Goal: Understand process/instructions: Learn how to perform a task or action

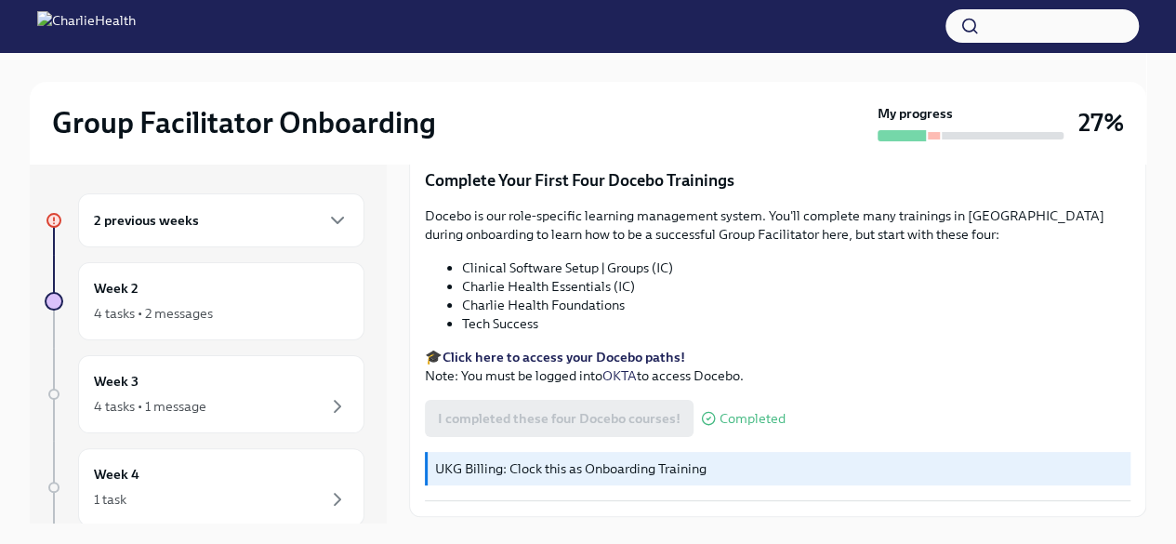
scroll to position [2525, 0]
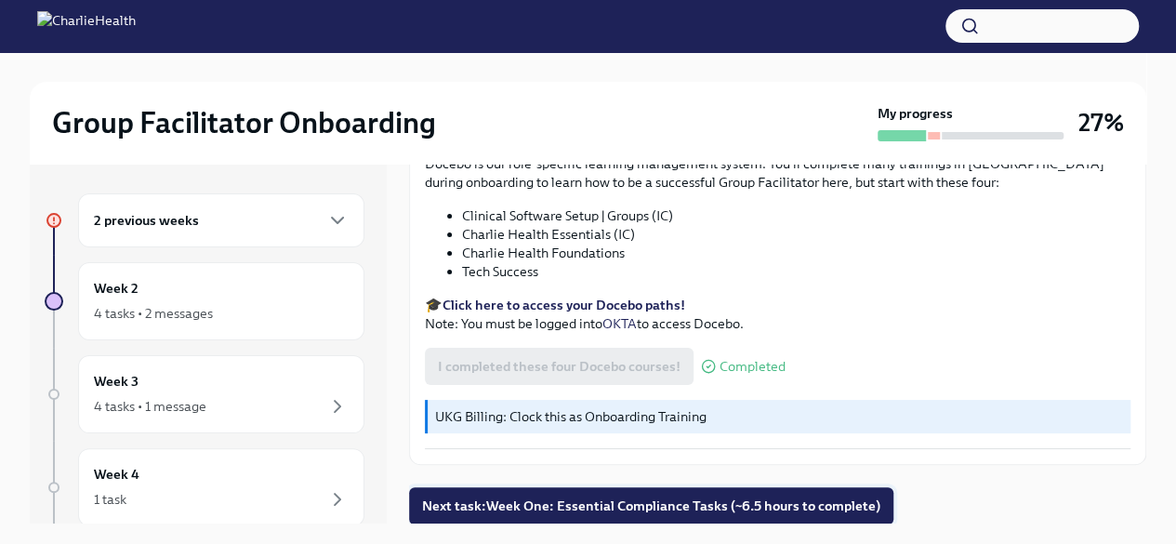
click at [643, 510] on span "Next task : Week One: Essential Compliance Tasks (~6.5 hours to complete)" at bounding box center [651, 505] width 458 height 19
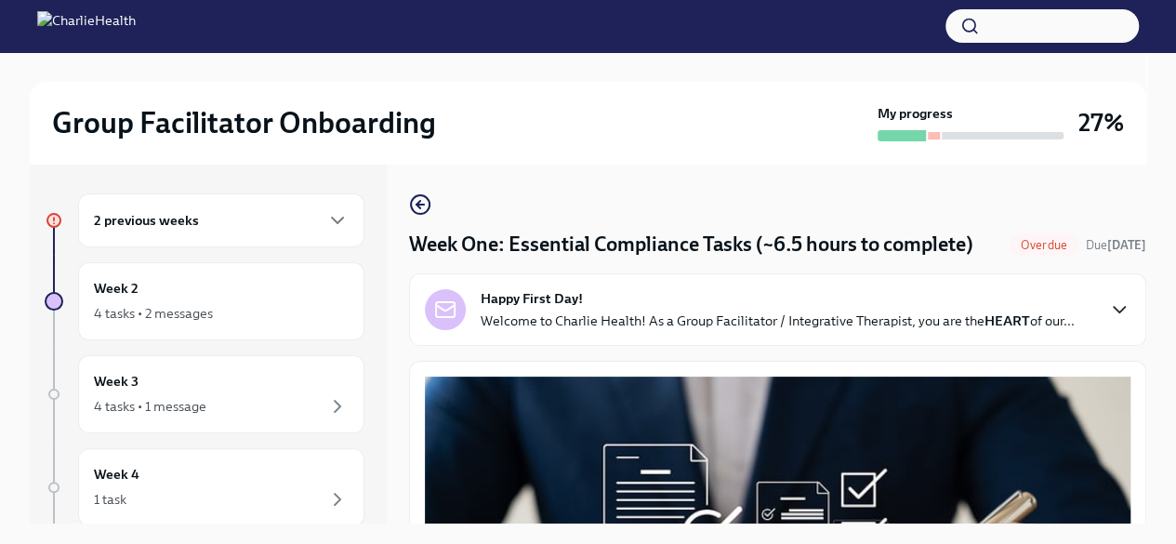
click at [1108, 321] on icon "button" at bounding box center [1119, 309] width 22 height 22
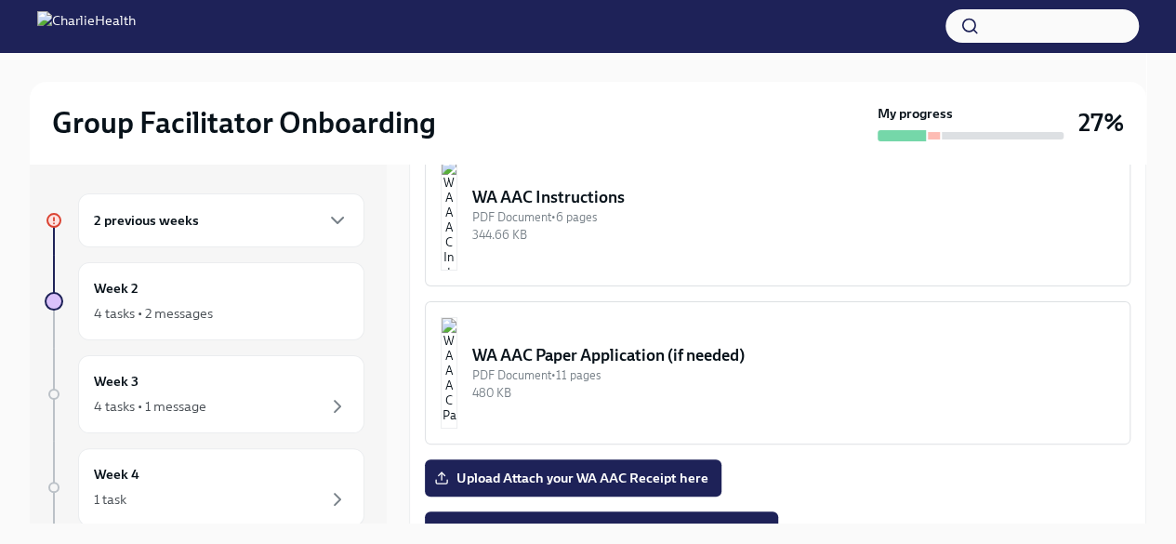
scroll to position [2039, 0]
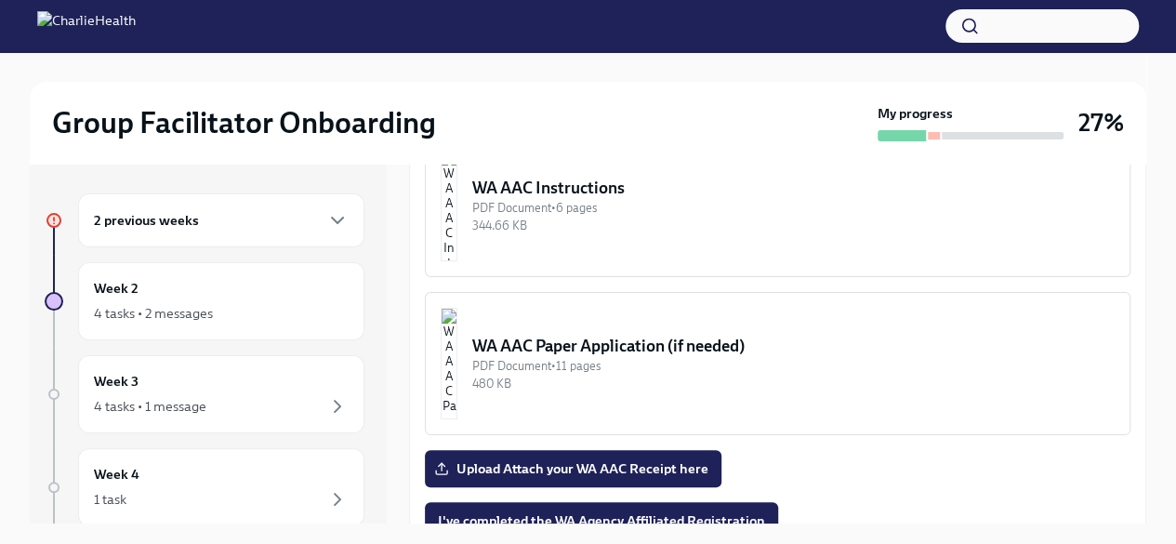
click at [468, 118] on strong "LINK for WA AAC" at bounding box center [494, 109] width 105 height 17
click at [463, 118] on strong "LINK for WA AAC" at bounding box center [494, 109] width 105 height 17
click at [483, 118] on strong "LINK for WA AAC" at bounding box center [494, 109] width 105 height 17
drag, startPoint x: 558, startPoint y: 392, endPoint x: 450, endPoint y: 391, distance: 107.8
click at [450, 119] on p "➡️ LINK for WA AAC" at bounding box center [778, 109] width 706 height 19
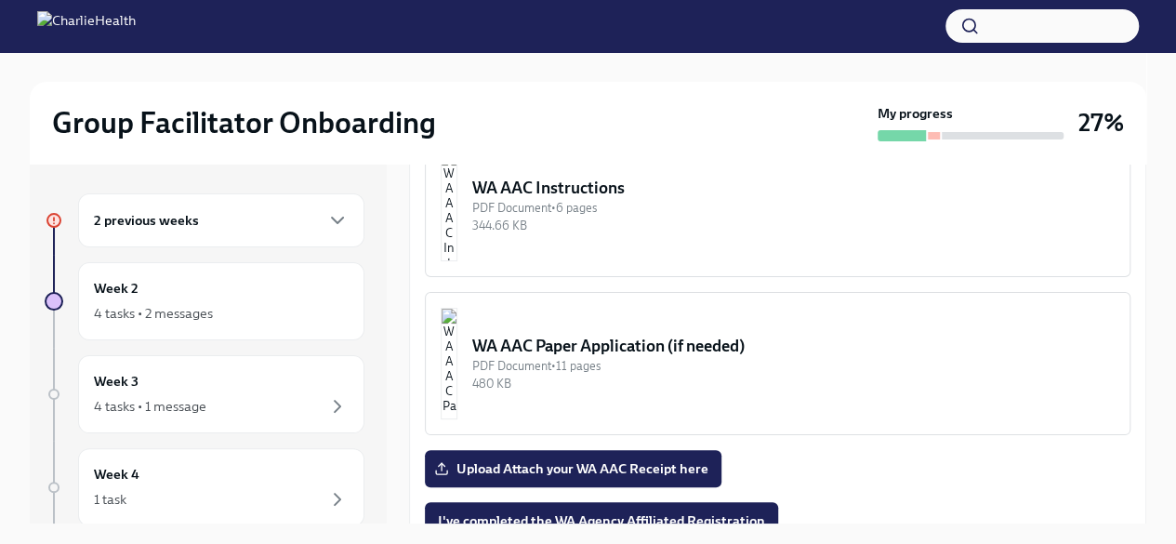
copy strong "LINK for WA AAC"
